Goal: Transaction & Acquisition: Purchase product/service

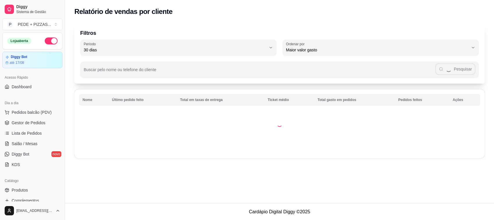
select select "30"
select select "HIGHEST_TOTAL_SPENT_WITH_ORDERS"
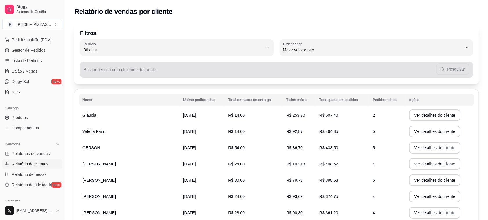
click at [137, 73] on input "Buscar pelo nome ou telefone do cliente" at bounding box center [260, 72] width 353 height 6
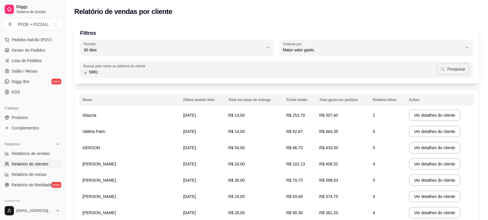
type input "5881"
click at [464, 69] on button "Pesquisar" at bounding box center [453, 69] width 33 height 12
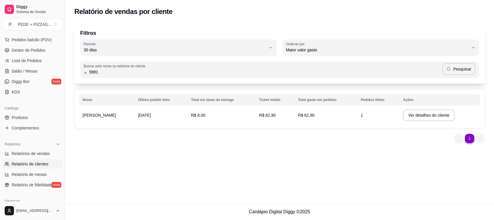
click at [103, 117] on span "[PERSON_NAME]" at bounding box center [99, 115] width 33 height 5
click at [423, 115] on button "Ver detalhes do cliente" at bounding box center [429, 115] width 50 height 11
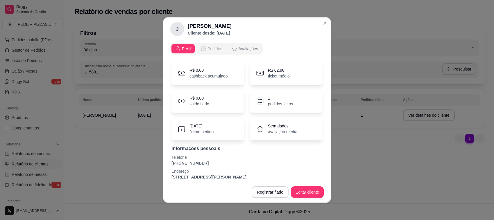
click at [209, 49] on span "Pedidos" at bounding box center [214, 49] width 15 height 6
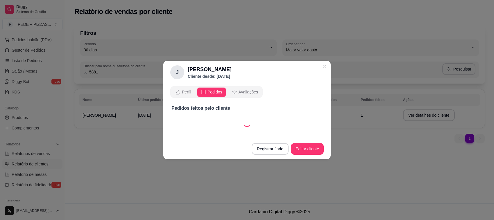
select select "30"
select select "ALL"
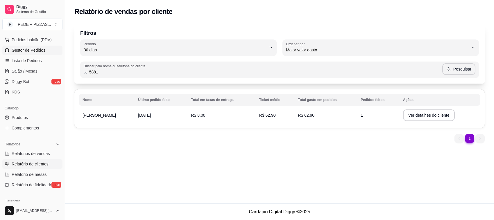
click at [31, 54] on link "Gestor de Pedidos" at bounding box center [32, 50] width 60 height 9
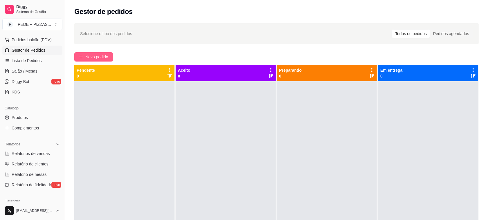
click at [104, 59] on span "Novo pedido" at bounding box center [96, 57] width 23 height 6
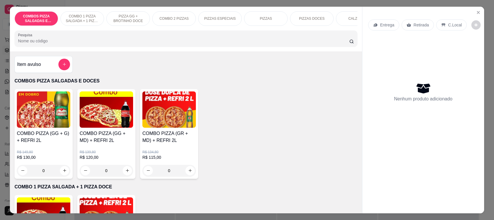
click at [385, 27] on p "Entrega" at bounding box center [387, 25] width 14 height 6
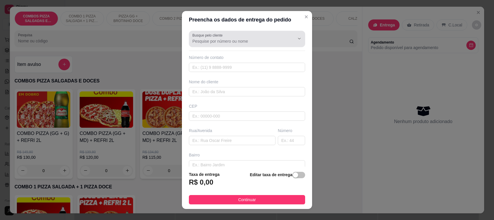
click at [250, 45] on div "Busque pelo cliente" at bounding box center [247, 39] width 116 height 16
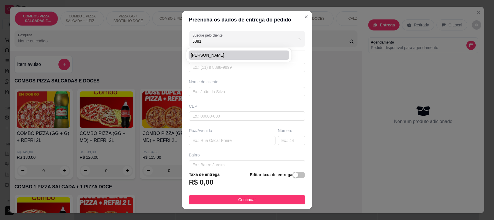
click at [206, 55] on span "[PERSON_NAME]" at bounding box center [236, 55] width 90 height 6
type input "[PERSON_NAME]"
type input "4796685881"
type input "[PERSON_NAME]"
type input "89107000"
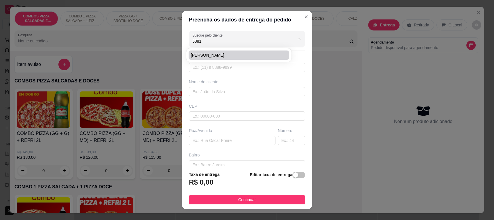
type input "RUA [PERSON_NAME]"
type input "166"
type input "CENTRO"
type input "Pomerode"
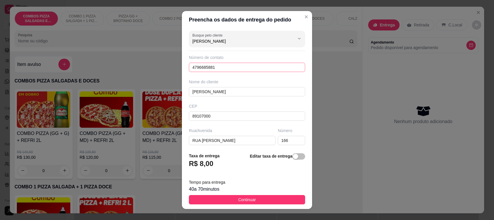
type input "[PERSON_NAME]"
drag, startPoint x: 194, startPoint y: 68, endPoint x: 189, endPoint y: 69, distance: 4.7
click at [189, 69] on input "4796685881" at bounding box center [247, 67] width 116 height 9
drag, startPoint x: 215, startPoint y: 67, endPoint x: 175, endPoint y: 68, distance: 40.4
click at [176, 69] on div "Preencha os dados de entrega do pedido Busque pelo cliente [PERSON_NAME] Número…" at bounding box center [247, 110] width 494 height 220
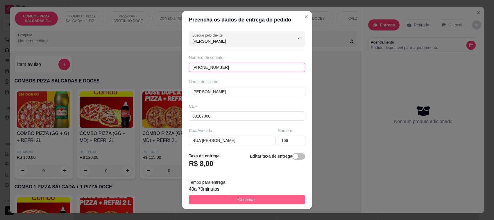
type input "[PHONE_NUMBER]"
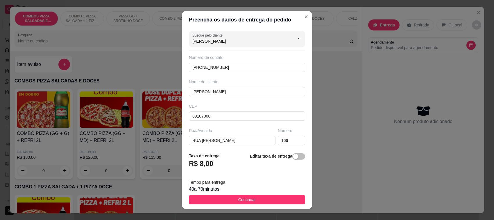
drag, startPoint x: 246, startPoint y: 200, endPoint x: 259, endPoint y: 168, distance: 34.5
click at [246, 199] on span "Continuar" at bounding box center [247, 200] width 18 height 6
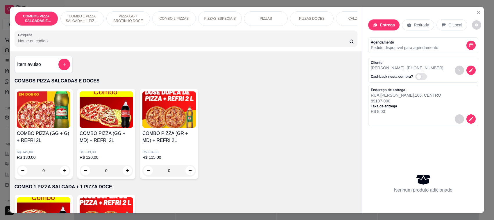
click at [268, 19] on p "PIZZAS" at bounding box center [266, 18] width 12 height 5
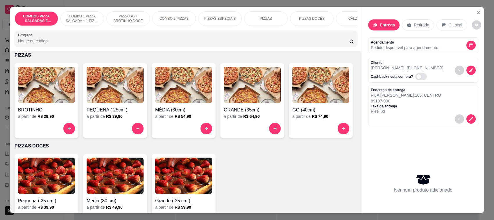
scroll to position [12, 0]
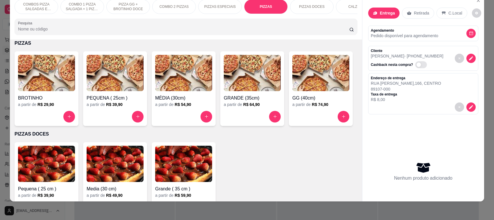
click at [177, 88] on img at bounding box center [183, 73] width 57 height 36
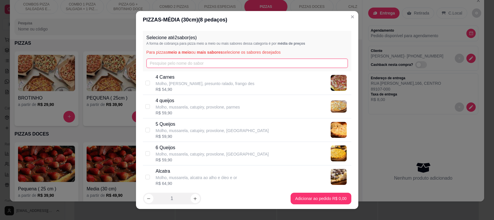
click at [179, 65] on input "text" at bounding box center [246, 63] width 201 height 9
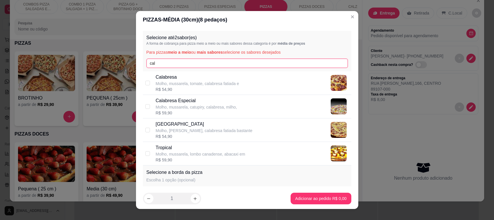
type input "cal"
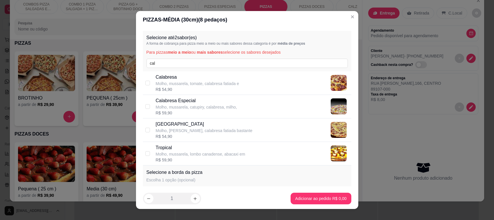
click at [161, 79] on p "Calabresa" at bounding box center [197, 77] width 83 height 7
checkbox input "true"
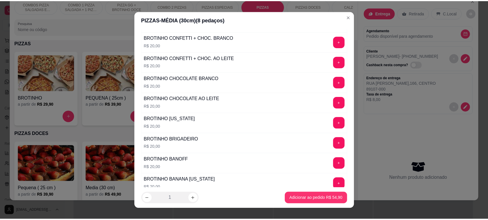
scroll to position [451, 0]
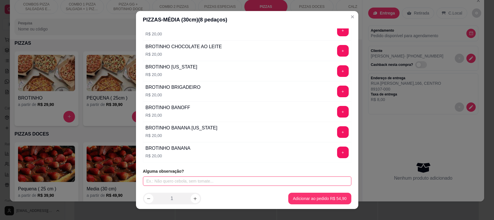
click at [202, 182] on input "text" at bounding box center [247, 181] width 208 height 9
type input "sem tomate"
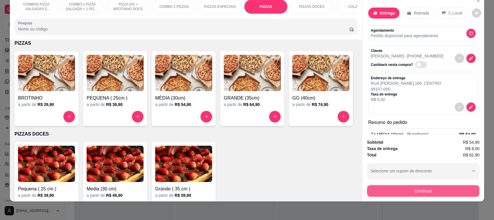
click at [422, 191] on button "Continuar" at bounding box center [423, 191] width 112 height 12
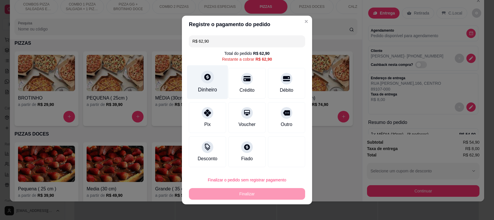
click at [204, 79] on icon at bounding box center [207, 77] width 6 height 6
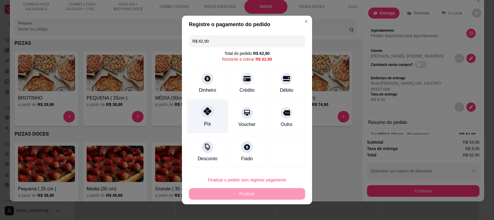
click at [207, 112] on icon at bounding box center [208, 112] width 8 height 8
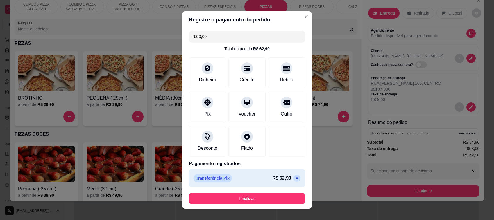
click at [295, 179] on icon at bounding box center [297, 178] width 5 height 5
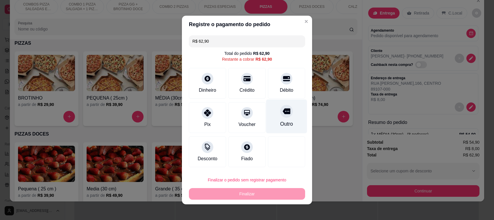
click at [283, 110] on icon at bounding box center [287, 112] width 8 height 6
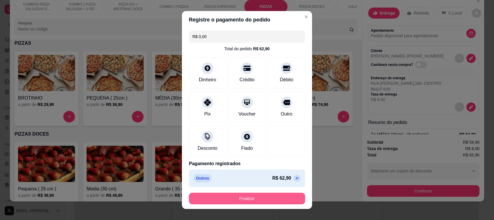
click at [252, 201] on button "Finalizar" at bounding box center [247, 199] width 116 height 12
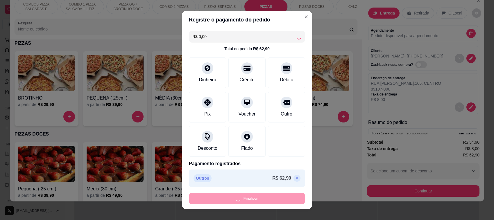
type input "-R$ 62,90"
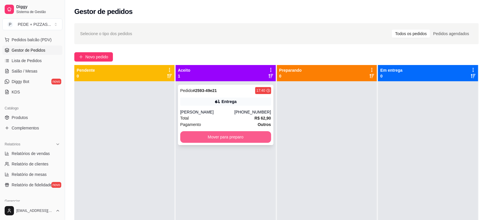
click at [243, 137] on button "Mover para preparo" at bounding box center [225, 137] width 91 height 12
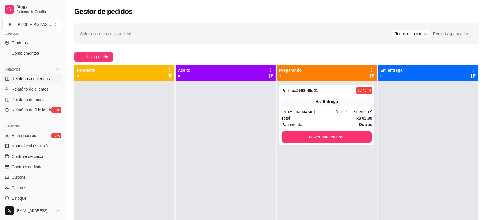
scroll to position [198, 0]
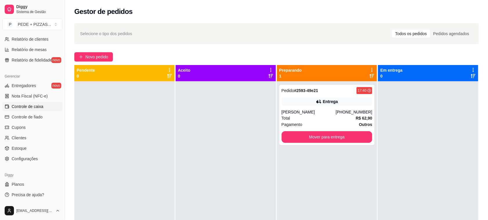
click at [32, 109] on span "Controle de caixa" at bounding box center [28, 107] width 32 height 6
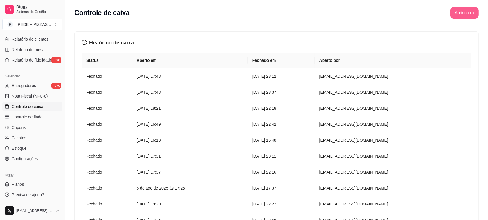
click at [467, 15] on button "Abrir caixa" at bounding box center [465, 13] width 28 height 12
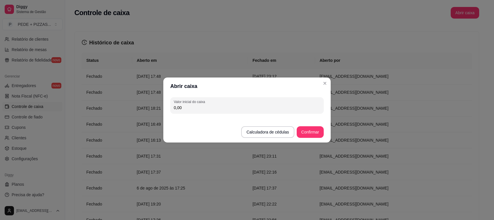
click at [206, 108] on input "0,00" at bounding box center [247, 108] width 146 height 6
type input "194,00"
click at [313, 133] on button "Confirmar" at bounding box center [310, 132] width 26 height 11
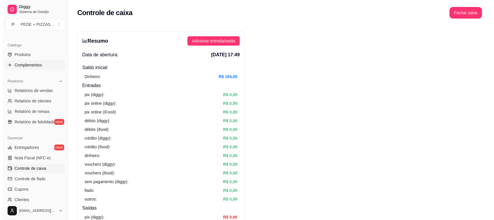
scroll to position [52, 0]
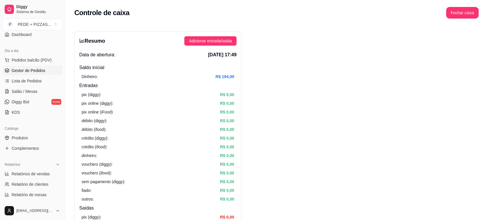
click at [32, 70] on span "Gestor de Pedidos" at bounding box center [29, 71] width 34 height 6
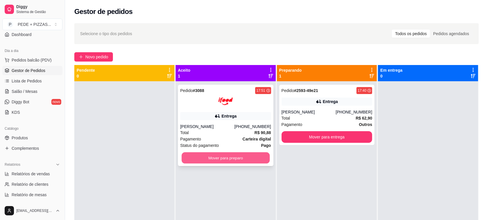
click at [214, 154] on button "Mover para preparo" at bounding box center [226, 158] width 88 height 11
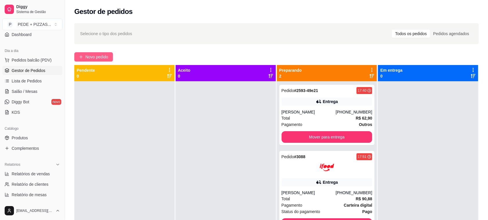
click at [99, 57] on span "Novo pedido" at bounding box center [96, 57] width 23 height 6
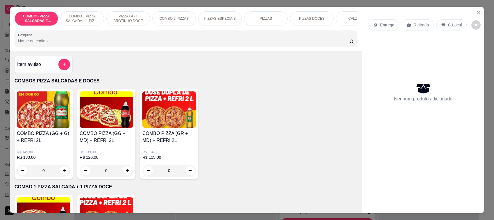
click at [271, 19] on div "PIZZAS" at bounding box center [266, 18] width 44 height 15
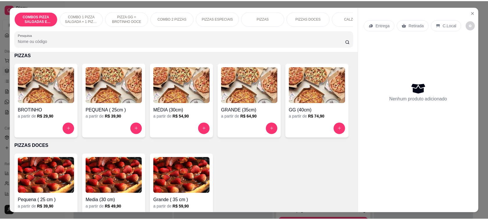
scroll to position [12, 0]
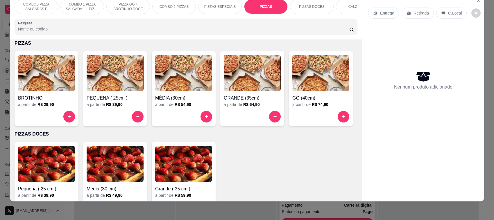
click at [239, 80] on img at bounding box center [252, 73] width 57 height 36
click at [292, 91] on img at bounding box center [320, 73] width 57 height 36
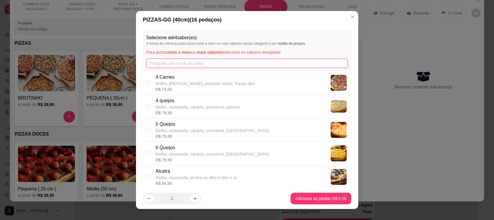
click at [192, 65] on input "text" at bounding box center [246, 63] width 201 height 9
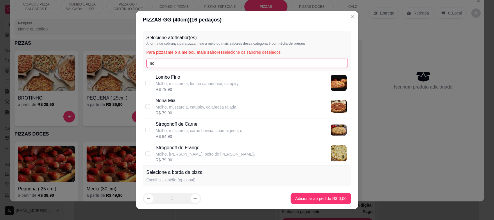
type input "no"
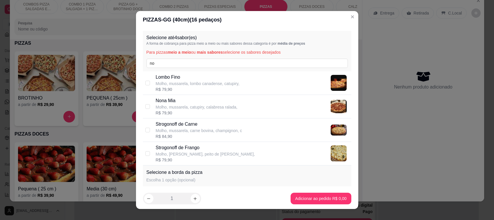
click at [165, 105] on p "Molho, mussarela, catupiry, calabresa ralada," at bounding box center [197, 107] width 82 height 6
checkbox input "true"
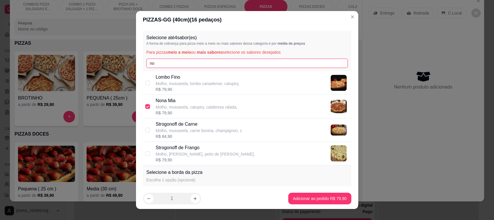
drag, startPoint x: 159, startPoint y: 65, endPoint x: 117, endPoint y: 67, distance: 41.9
click at [117, 67] on div "PIZZAS - GG (40cm) ( 16 pedaços) Selecione até 4 sabor(es) A forma de cobrança …" at bounding box center [247, 110] width 494 height 220
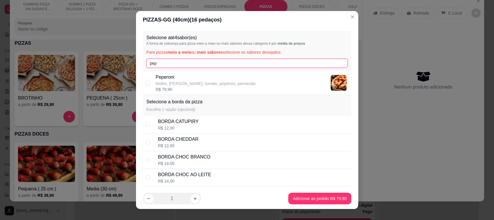
type input "pep"
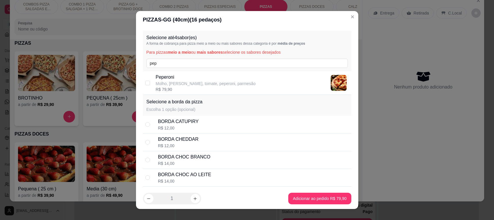
click at [159, 86] on p "Molho, [PERSON_NAME], tomate, peperoni, parmesão" at bounding box center [206, 84] width 100 height 6
checkbox input "true"
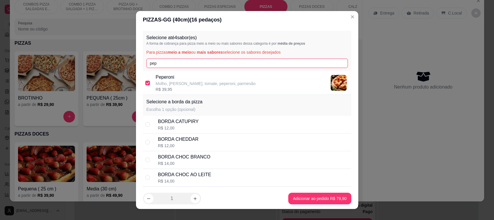
drag, startPoint x: 166, startPoint y: 65, endPoint x: 140, endPoint y: 66, distance: 26.2
click at [143, 66] on div "Selecione até 4 sabor(es) A forma de cobrança para pizza meio a meio ou mais sa…" at bounding box center [247, 51] width 208 height 41
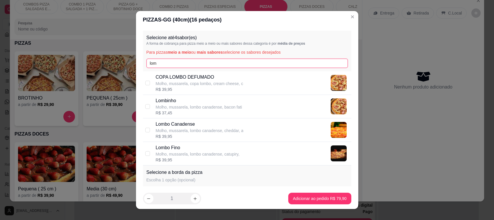
type input "lom"
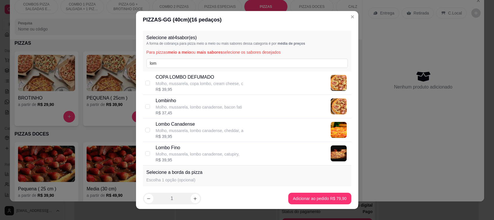
click at [166, 150] on p "Lombo Fino" at bounding box center [198, 147] width 84 height 7
checkbox input "true"
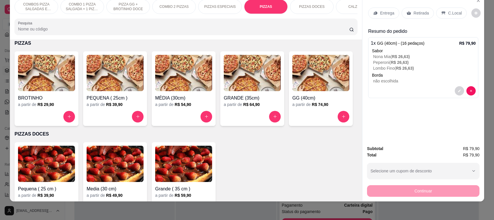
click at [415, 9] on div "Retirada" at bounding box center [418, 13] width 32 height 11
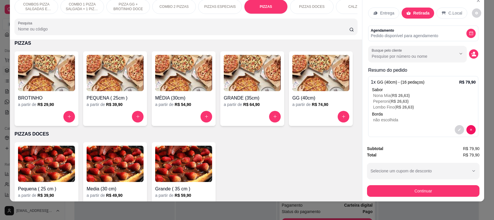
click at [292, 91] on img at bounding box center [320, 73] width 57 height 36
click at [406, 56] on input "Busque pelo cliente" at bounding box center [409, 56] width 75 height 6
type input "fritz"
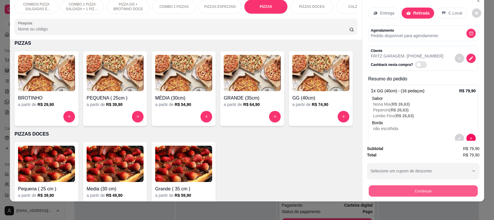
click at [433, 190] on button "Continuar" at bounding box center [423, 191] width 109 height 11
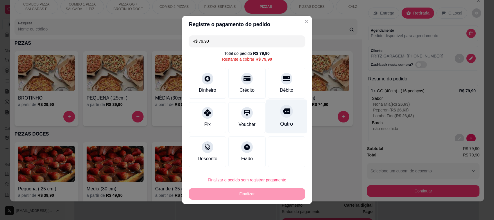
click at [283, 113] on icon at bounding box center [287, 112] width 8 height 6
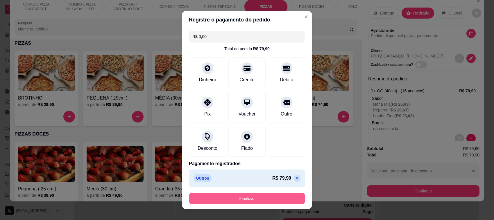
click at [257, 201] on button "Finalizar" at bounding box center [247, 199] width 116 height 12
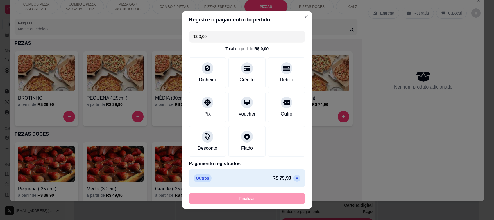
type input "-R$ 79,90"
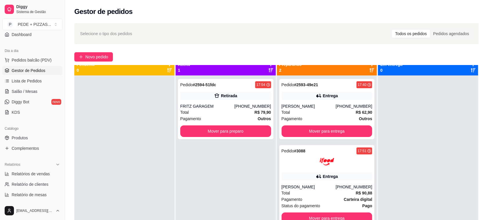
scroll to position [16, 0]
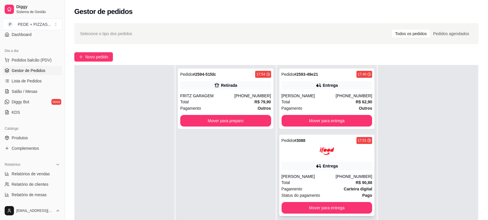
click at [323, 167] on div "Entrega" at bounding box center [330, 166] width 15 height 6
click at [329, 86] on div "Entrega" at bounding box center [330, 86] width 15 height 6
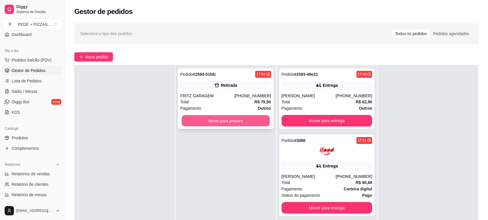
click at [221, 121] on button "Mover para preparo" at bounding box center [226, 120] width 88 height 11
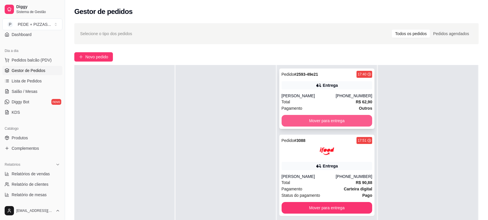
click at [312, 123] on button "Mover para entrega" at bounding box center [327, 121] width 91 height 12
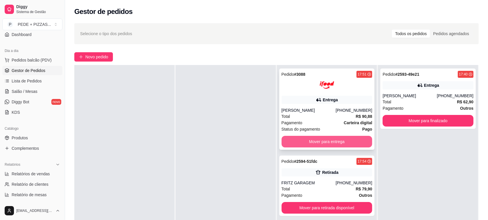
click at [331, 141] on button "Mover para entrega" at bounding box center [327, 142] width 91 height 12
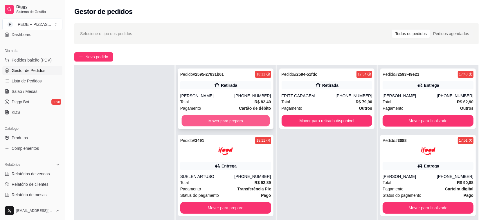
click at [236, 126] on button "Mover para preparo" at bounding box center [226, 120] width 88 height 11
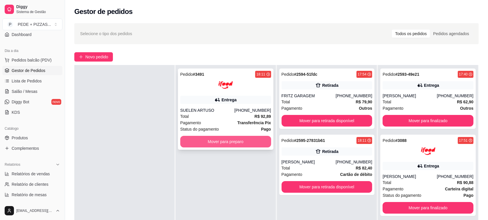
click at [238, 145] on button "Mover para preparo" at bounding box center [225, 142] width 91 height 12
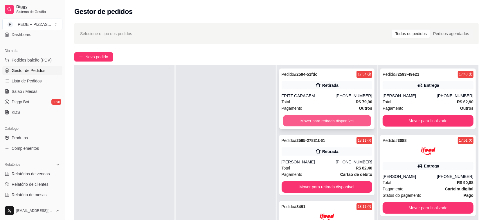
click at [312, 126] on button "Mover para retirada disponível" at bounding box center [327, 120] width 88 height 11
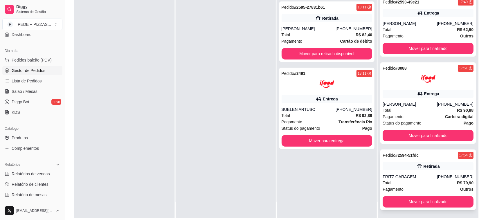
scroll to position [73, 0]
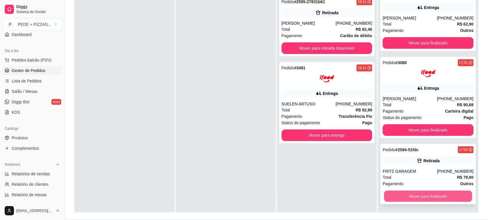
click at [440, 196] on button "Mover para finalizado" at bounding box center [428, 196] width 88 height 11
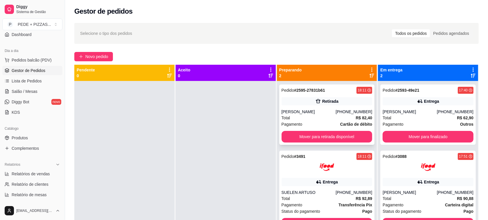
scroll to position [0, 0]
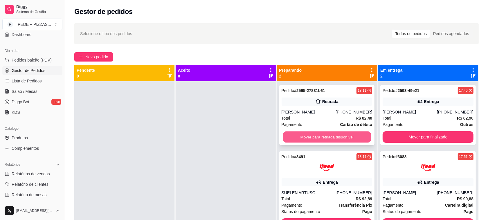
click at [327, 137] on button "Mover para retirada disponível" at bounding box center [327, 137] width 88 height 11
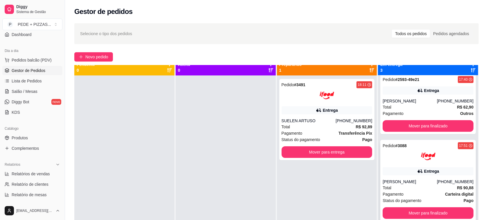
scroll to position [16, 0]
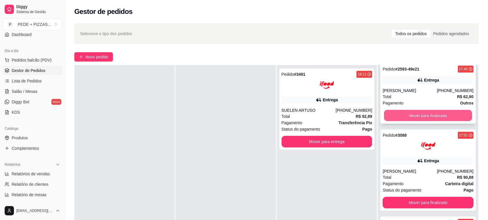
click at [432, 113] on button "Mover para finalizado" at bounding box center [428, 115] width 88 height 11
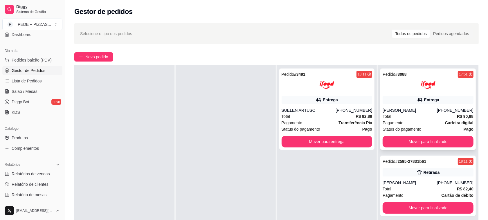
scroll to position [0, 0]
click at [427, 139] on button "Mover para finalizado" at bounding box center [428, 142] width 91 height 12
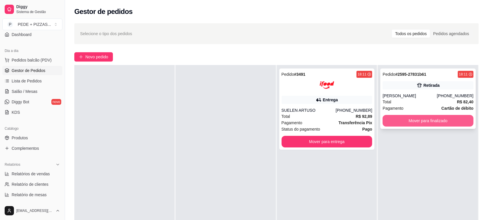
click at [438, 123] on button "Mover para finalizado" at bounding box center [428, 121] width 91 height 12
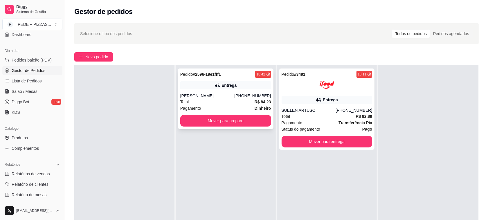
click at [218, 101] on div "Total R$ 84,23" at bounding box center [225, 102] width 91 height 6
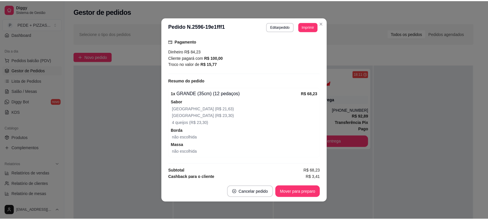
scroll to position [165, 0]
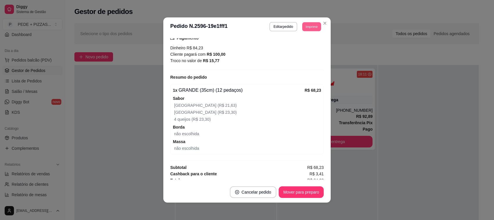
click at [308, 30] on button "Imprimir" at bounding box center [311, 26] width 19 height 9
click at [298, 46] on button "PEDE MAIS PIZZAS" at bounding box center [298, 47] width 41 height 9
click at [307, 28] on button "Imprimir" at bounding box center [311, 26] width 19 height 9
click at [303, 46] on button "PEDE MAIS PIZZAS" at bounding box center [298, 47] width 42 height 9
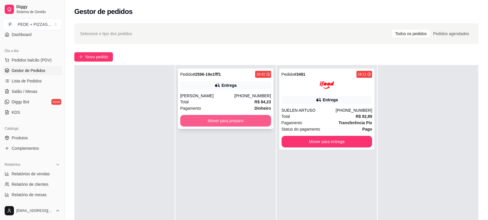
click at [251, 121] on button "Mover para preparo" at bounding box center [225, 121] width 91 height 12
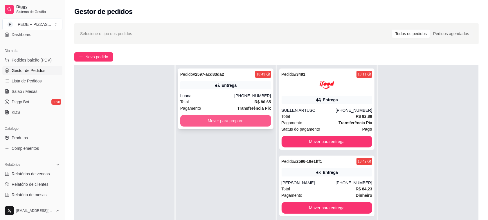
click at [253, 122] on button "Mover para preparo" at bounding box center [225, 121] width 91 height 12
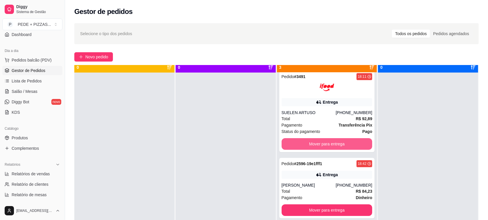
scroll to position [16, 0]
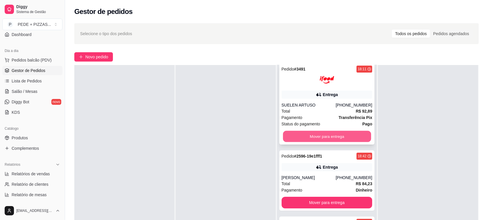
click at [335, 141] on button "Mover para entrega" at bounding box center [327, 136] width 88 height 11
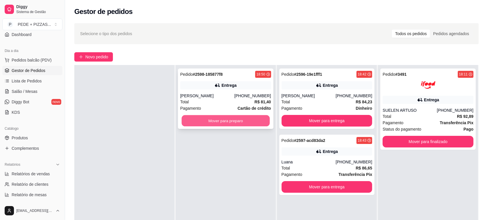
click at [251, 122] on button "Mover para preparo" at bounding box center [226, 120] width 88 height 11
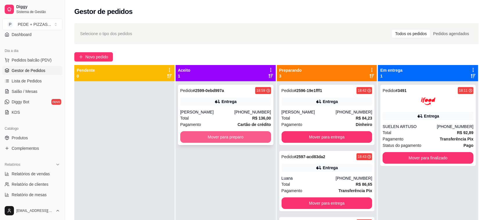
click at [215, 136] on button "Mover para preparo" at bounding box center [225, 137] width 91 height 12
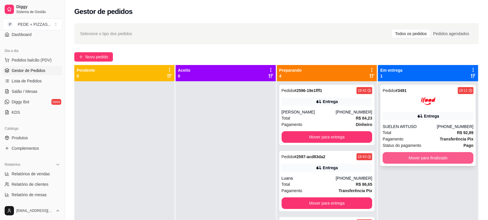
click at [396, 156] on button "Mover para finalizado" at bounding box center [428, 158] width 91 height 12
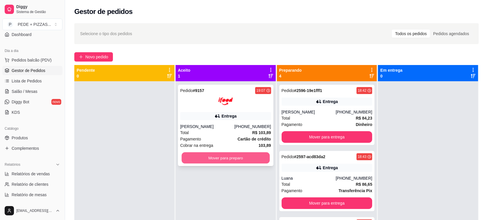
click at [238, 157] on button "Mover para preparo" at bounding box center [226, 158] width 88 height 11
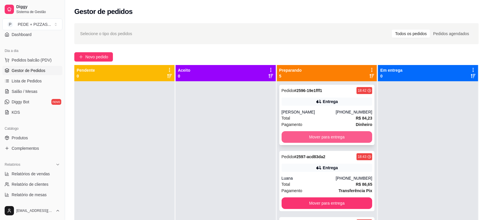
click at [339, 142] on button "Mover para entrega" at bounding box center [327, 137] width 91 height 12
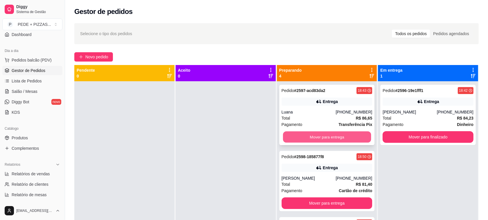
click at [332, 137] on button "Mover para entrega" at bounding box center [327, 137] width 88 height 11
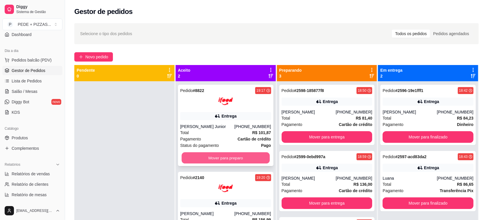
click at [230, 155] on button "Mover para preparo" at bounding box center [226, 158] width 88 height 11
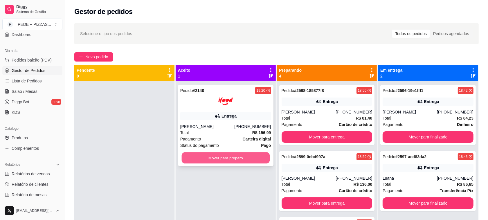
click at [232, 153] on button "Mover para preparo" at bounding box center [226, 158] width 88 height 11
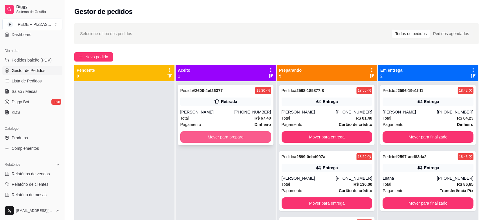
click at [243, 142] on button "Mover para preparo" at bounding box center [225, 137] width 91 height 12
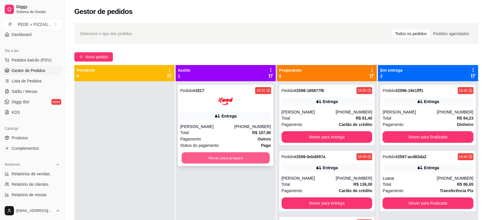
click at [237, 157] on button "Mover para preparo" at bounding box center [226, 158] width 88 height 11
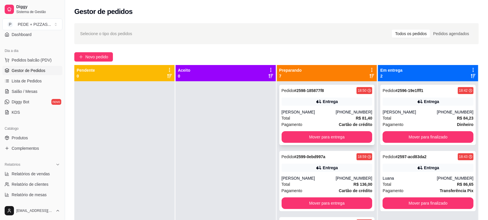
click at [320, 106] on div "Pedido # 2598-185877f8 18:50 Entrega [PERSON_NAME] [PHONE_NUMBER] Total R$ 81,4…" at bounding box center [328, 115] width 96 height 60
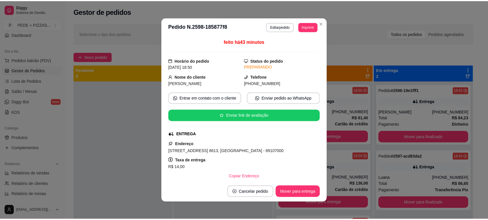
scroll to position [36, 0]
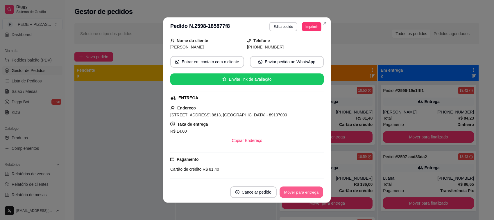
click at [288, 190] on button "Mover para entrega" at bounding box center [302, 192] width 44 height 11
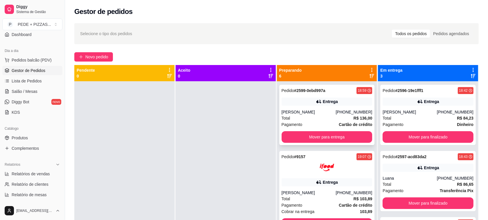
click at [316, 105] on div "Entrega" at bounding box center [327, 102] width 91 height 8
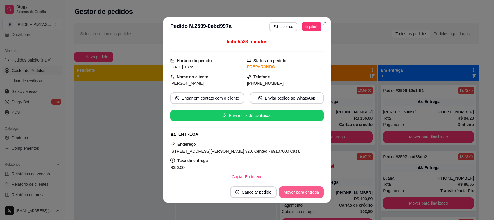
click at [293, 193] on button "Mover para entrega" at bounding box center [301, 193] width 45 height 12
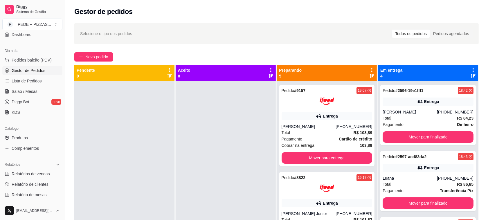
click at [346, 25] on div "Selecione o tipo dos pedidos Todos os pedidos Pedidos agendados" at bounding box center [276, 33] width 405 height 21
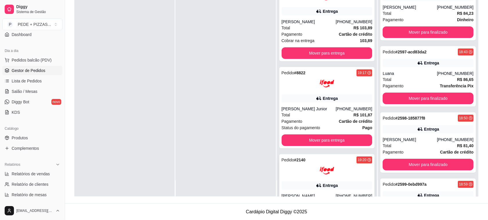
scroll to position [0, 0]
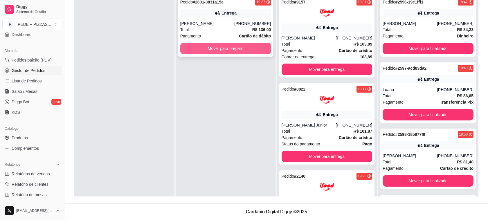
click at [238, 48] on button "Mover para preparo" at bounding box center [225, 49] width 91 height 12
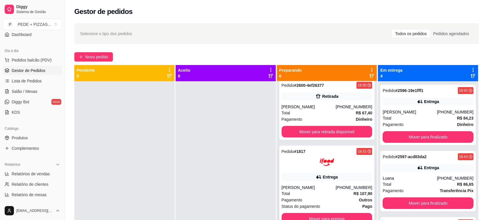
scroll to position [16, 0]
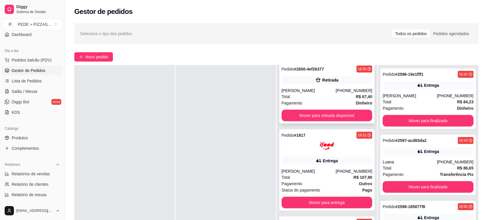
click at [325, 96] on div "Total R$ 67,40" at bounding box center [327, 97] width 91 height 6
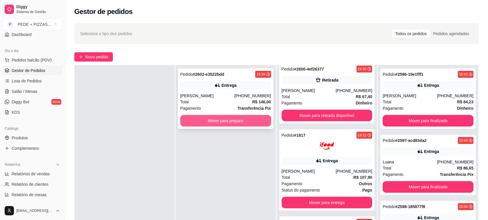
click at [205, 123] on button "Mover para preparo" at bounding box center [225, 121] width 91 height 12
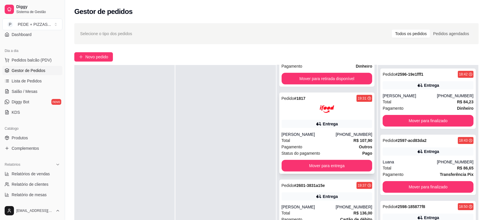
scroll to position [231, 0]
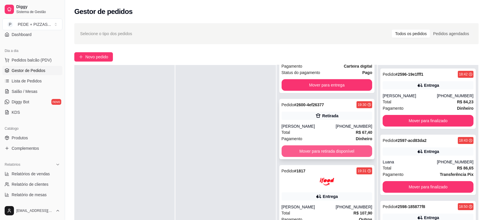
click at [328, 151] on button "Mover para retirada disponível" at bounding box center [327, 152] width 91 height 12
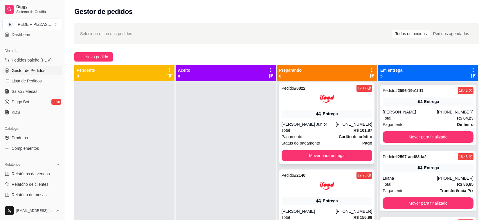
scroll to position [86, 0]
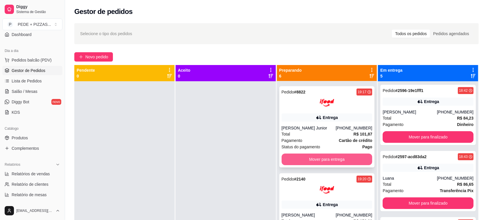
click at [314, 158] on button "Mover para entrega" at bounding box center [327, 160] width 91 height 12
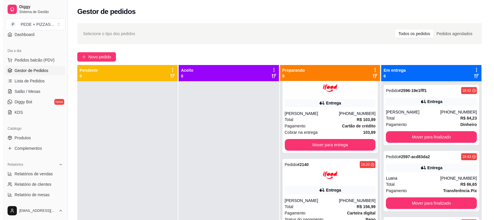
scroll to position [0, 0]
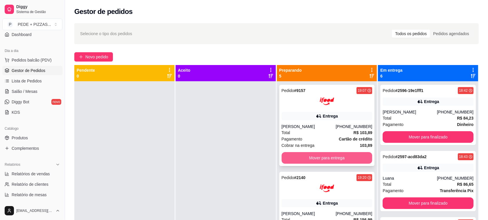
click at [329, 160] on button "Mover para entrega" at bounding box center [327, 158] width 91 height 12
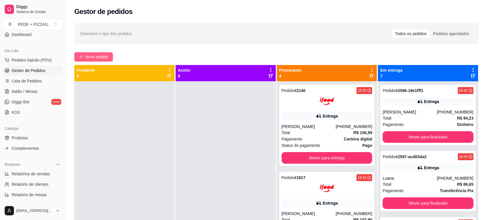
click at [99, 60] on span "Novo pedido" at bounding box center [96, 57] width 23 height 6
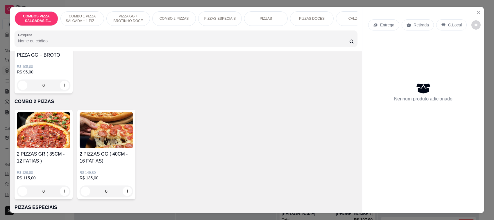
scroll to position [254, 0]
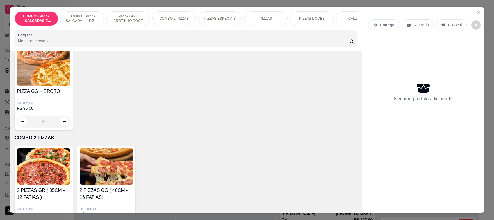
click at [44, 78] on img at bounding box center [43, 67] width 53 height 36
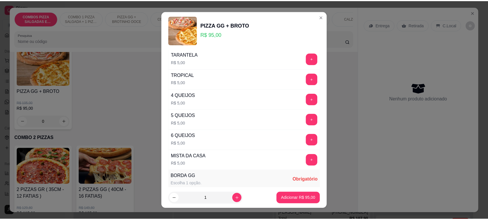
scroll to position [908, 0]
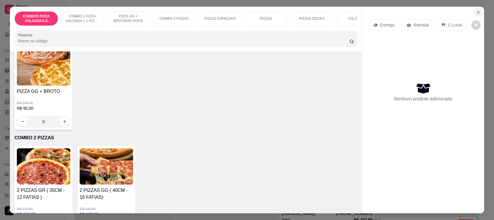
click at [476, 12] on icon "Close" at bounding box center [478, 12] width 5 height 5
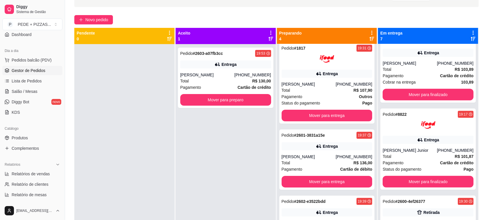
scroll to position [16, 0]
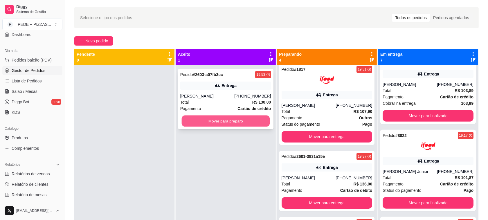
click at [243, 121] on button "Mover para preparo" at bounding box center [226, 121] width 88 height 11
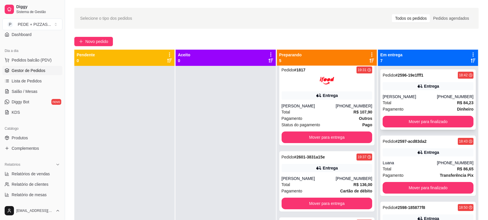
scroll to position [0, 0]
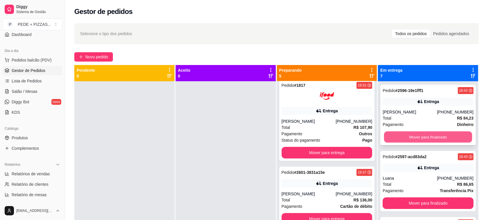
click at [435, 135] on button "Mover para finalizado" at bounding box center [428, 137] width 88 height 11
click at [428, 139] on button "Mover para finalizado" at bounding box center [428, 137] width 91 height 12
click at [425, 139] on button "Mover para finalizado" at bounding box center [428, 137] width 91 height 12
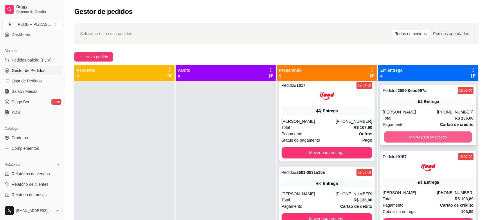
click at [424, 137] on button "Mover para finalizado" at bounding box center [428, 137] width 88 height 11
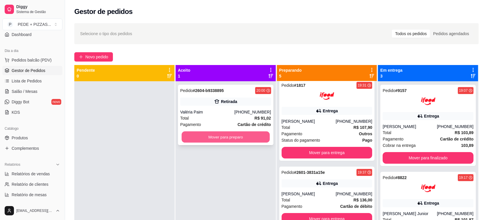
click at [255, 135] on button "Mover para preparo" at bounding box center [226, 137] width 88 height 11
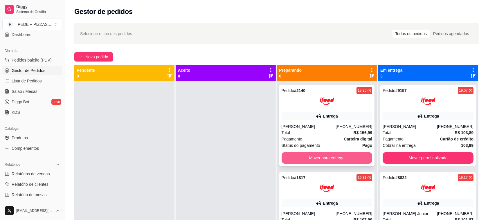
click at [312, 159] on button "Mover para entrega" at bounding box center [327, 158] width 91 height 12
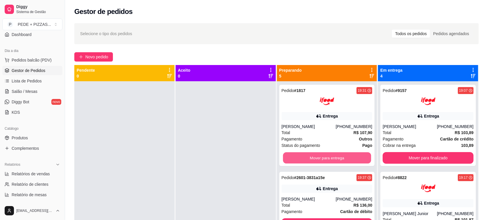
click at [312, 159] on button "Mover para entrega" at bounding box center [327, 158] width 88 height 11
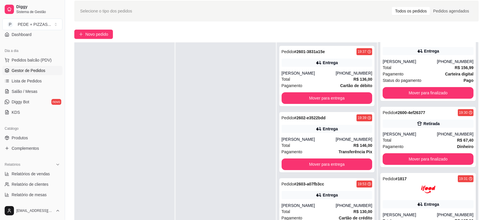
scroll to position [89, 0]
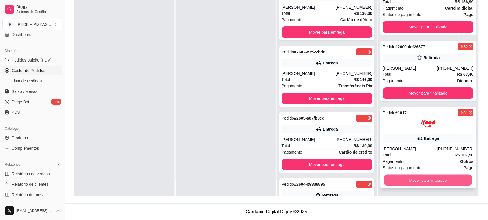
click at [426, 180] on button "Mover para finalizado" at bounding box center [428, 180] width 88 height 11
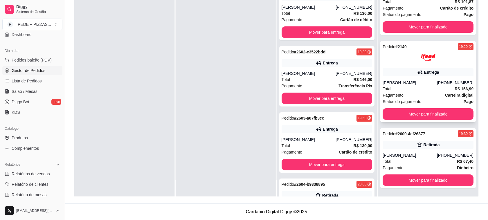
scroll to position [26, 0]
click at [414, 177] on button "Mover para finalizado" at bounding box center [428, 180] width 88 height 11
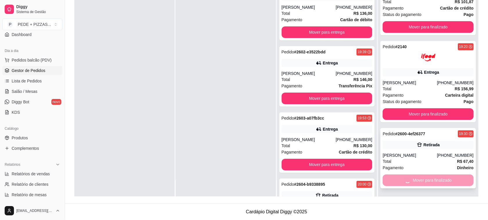
scroll to position [0, 0]
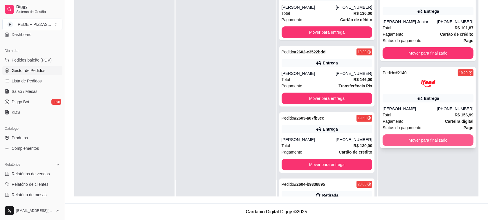
click at [420, 142] on button "Mover para finalizado" at bounding box center [428, 141] width 91 height 12
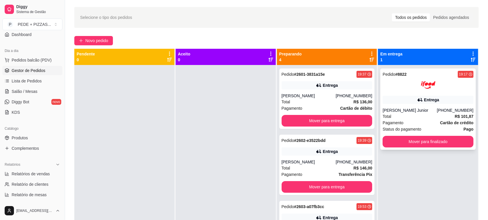
scroll to position [16, 0]
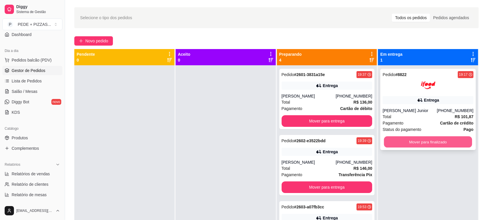
click at [428, 142] on button "Mover para finalizado" at bounding box center [428, 142] width 88 height 11
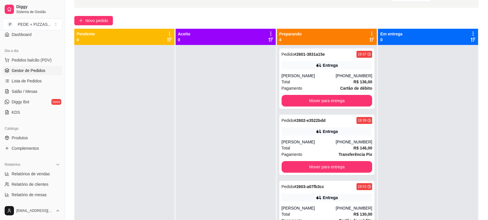
scroll to position [0, 0]
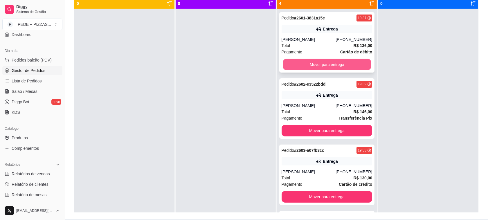
click at [315, 65] on button "Mover para entrega" at bounding box center [327, 64] width 88 height 11
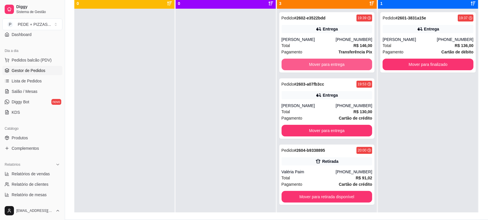
click at [314, 65] on button "Mover para entrega" at bounding box center [327, 65] width 91 height 12
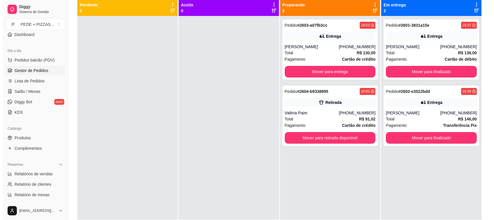
scroll to position [52, 0]
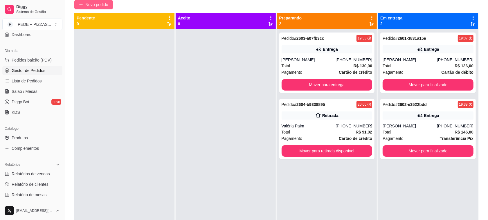
click at [94, 6] on span "Novo pedido" at bounding box center [96, 4] width 23 height 6
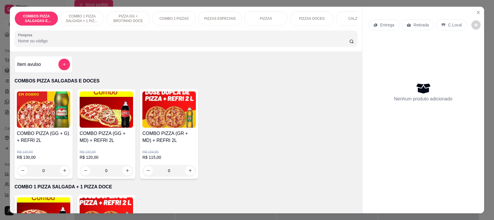
click at [262, 17] on p "PIZZAS" at bounding box center [266, 18] width 12 height 5
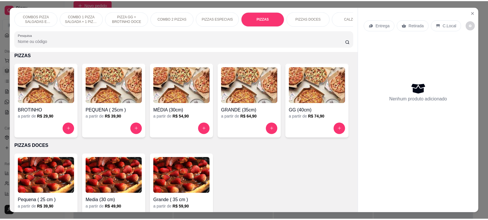
scroll to position [12, 0]
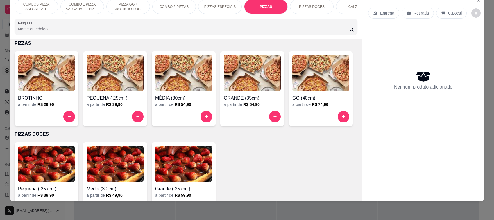
click at [241, 99] on div "GRANDE (35cm)" at bounding box center [252, 96] width 57 height 10
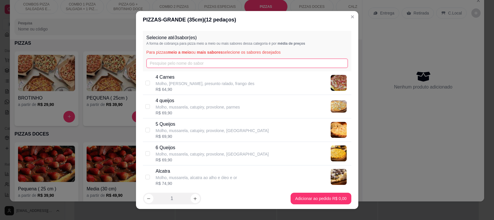
click at [210, 64] on input "text" at bounding box center [246, 63] width 201 height 9
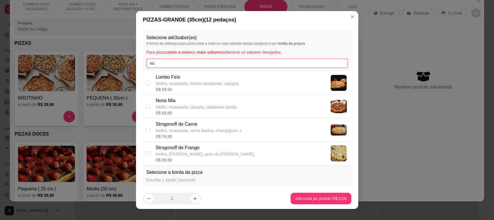
type input "no"
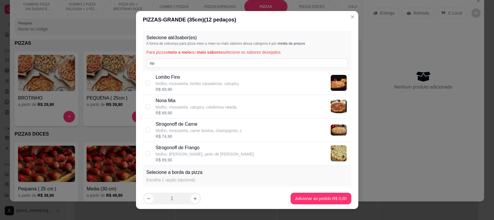
click at [171, 108] on p "Molho, mussarela, catupiry, calabresa ralada," at bounding box center [197, 107] width 82 height 6
checkbox input "true"
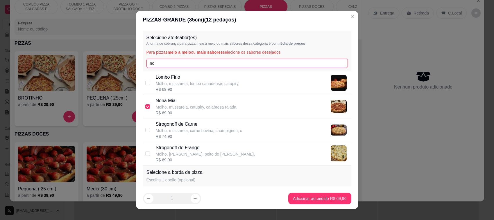
drag, startPoint x: 169, startPoint y: 62, endPoint x: 122, endPoint y: 54, distance: 47.6
click at [122, 55] on div "PIZZAS - GRANDE (35cm) ( 12 pedaços) Selecione até 3 sabor(es) A forma de cobra…" at bounding box center [247, 110] width 494 height 220
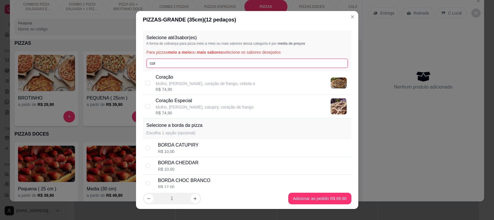
type input "cor"
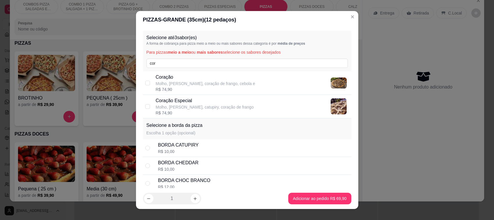
click at [169, 80] on p "Coração" at bounding box center [205, 77] width 99 height 7
checkbox input "true"
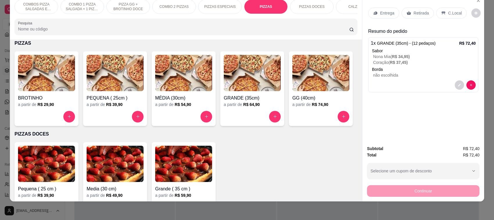
click at [420, 11] on p "Retirada" at bounding box center [421, 13] width 15 height 6
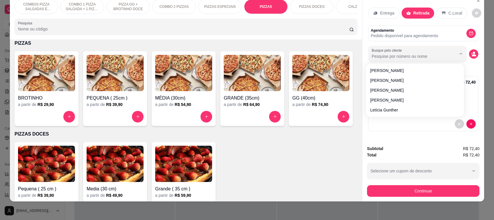
click at [389, 54] on input "Busque pelo cliente" at bounding box center [409, 56] width 75 height 6
type input "edilso"
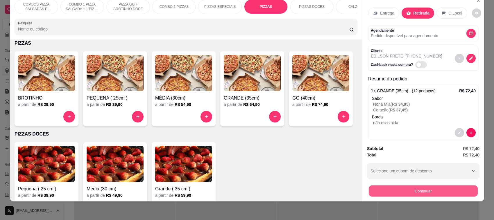
click at [391, 189] on button "Continuar" at bounding box center [423, 191] width 109 height 11
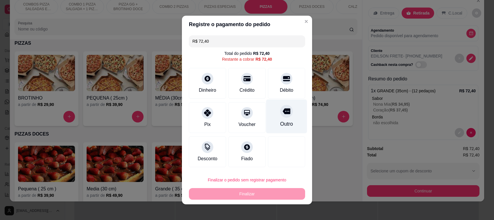
click at [281, 124] on div "Outro" at bounding box center [286, 124] width 13 height 8
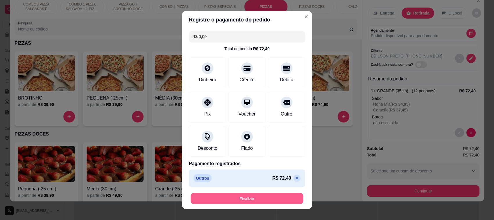
click at [253, 200] on button "Finalizar" at bounding box center [247, 198] width 113 height 11
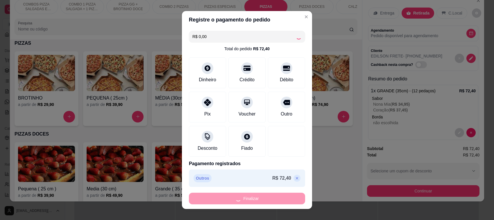
type input "-R$ 72,40"
